Goal: Transaction & Acquisition: Purchase product/service

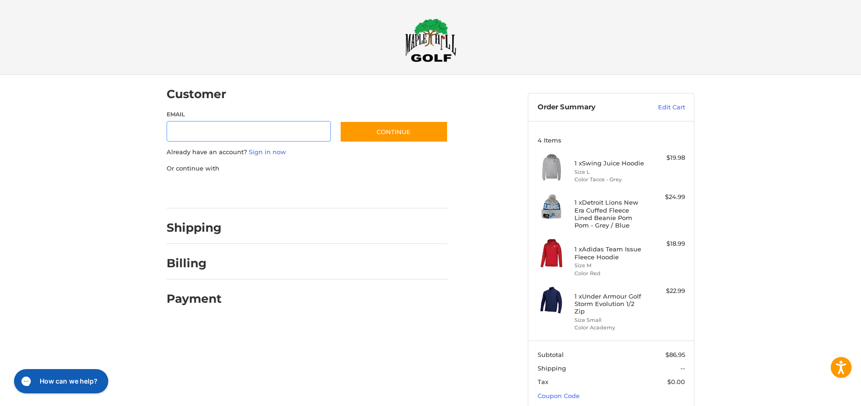
click at [212, 133] on input "Email" at bounding box center [249, 131] width 164 height 21
type input "**********"
click at [393, 133] on button "Continue" at bounding box center [394, 131] width 108 height 21
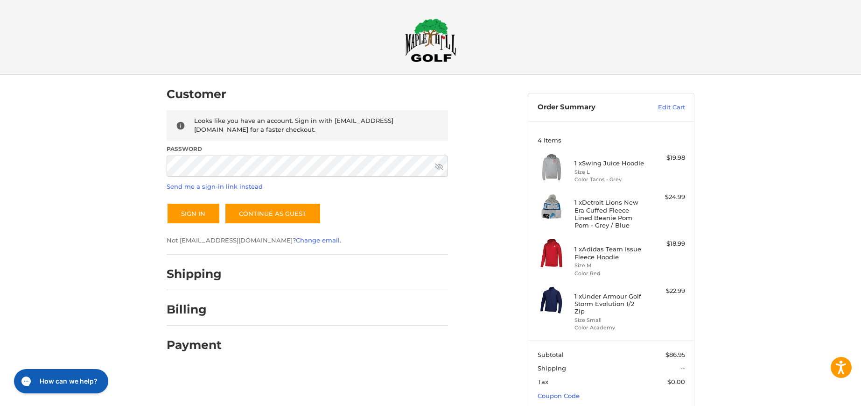
click at [439, 168] on icon at bounding box center [439, 166] width 8 height 7
click at [198, 219] on button "Sign In" at bounding box center [194, 213] width 54 height 21
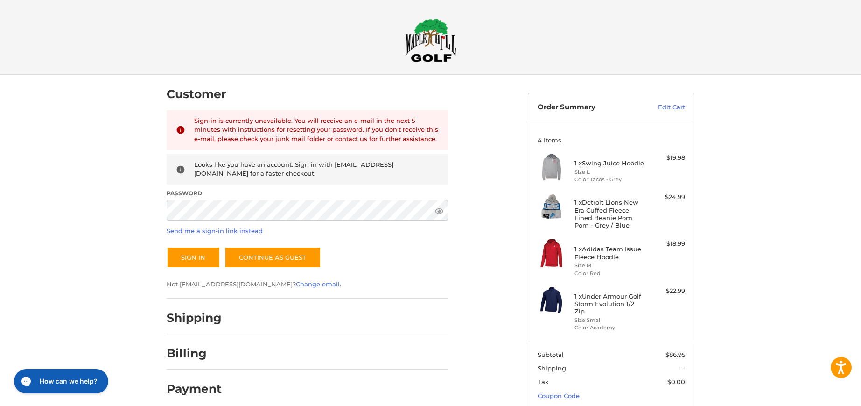
click at [69, 177] on div "Customer Returning Customer Sign-in is currently unavailable. You will receive …" at bounding box center [430, 269] width 861 height 388
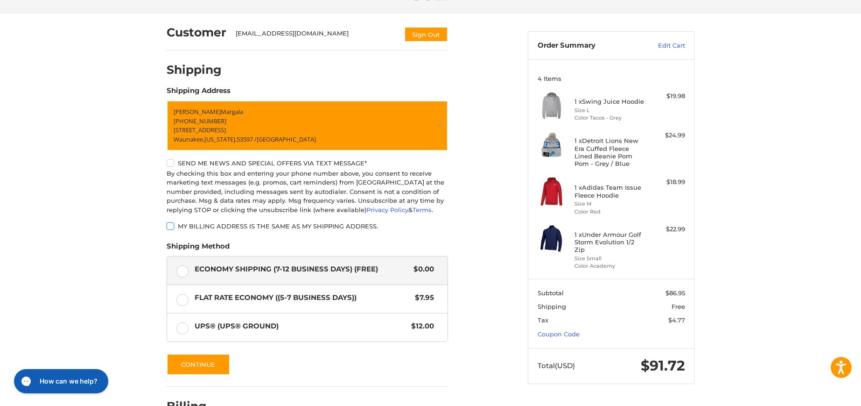
scroll to position [122, 0]
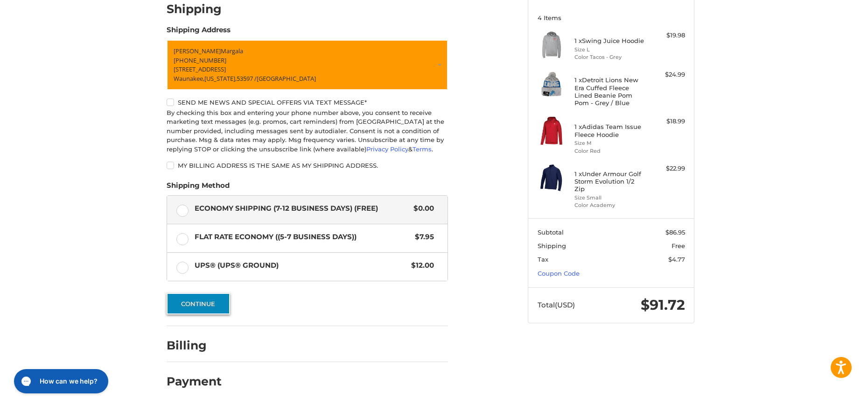
click at [197, 303] on button "Continue" at bounding box center [198, 303] width 63 height 21
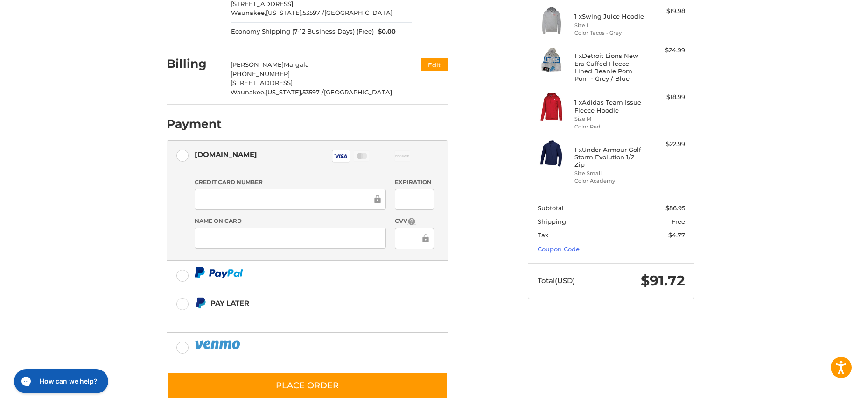
scroll to position [160, 0]
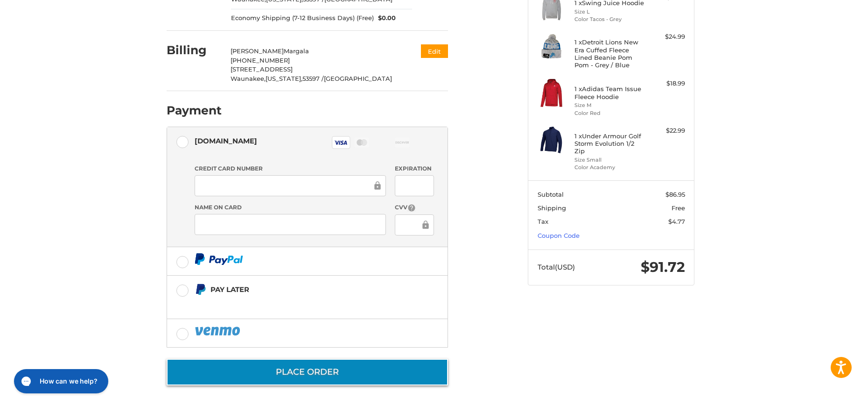
click at [293, 371] on button "Place Order" at bounding box center [307, 371] width 281 height 27
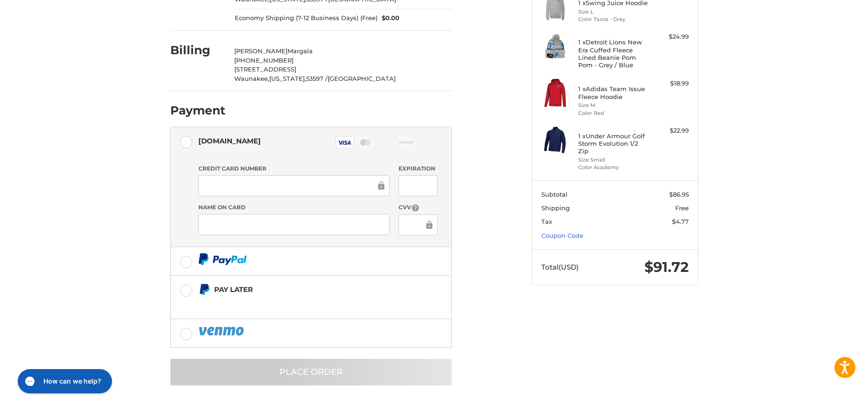
scroll to position [0, 0]
